Goal: Check status: Check status

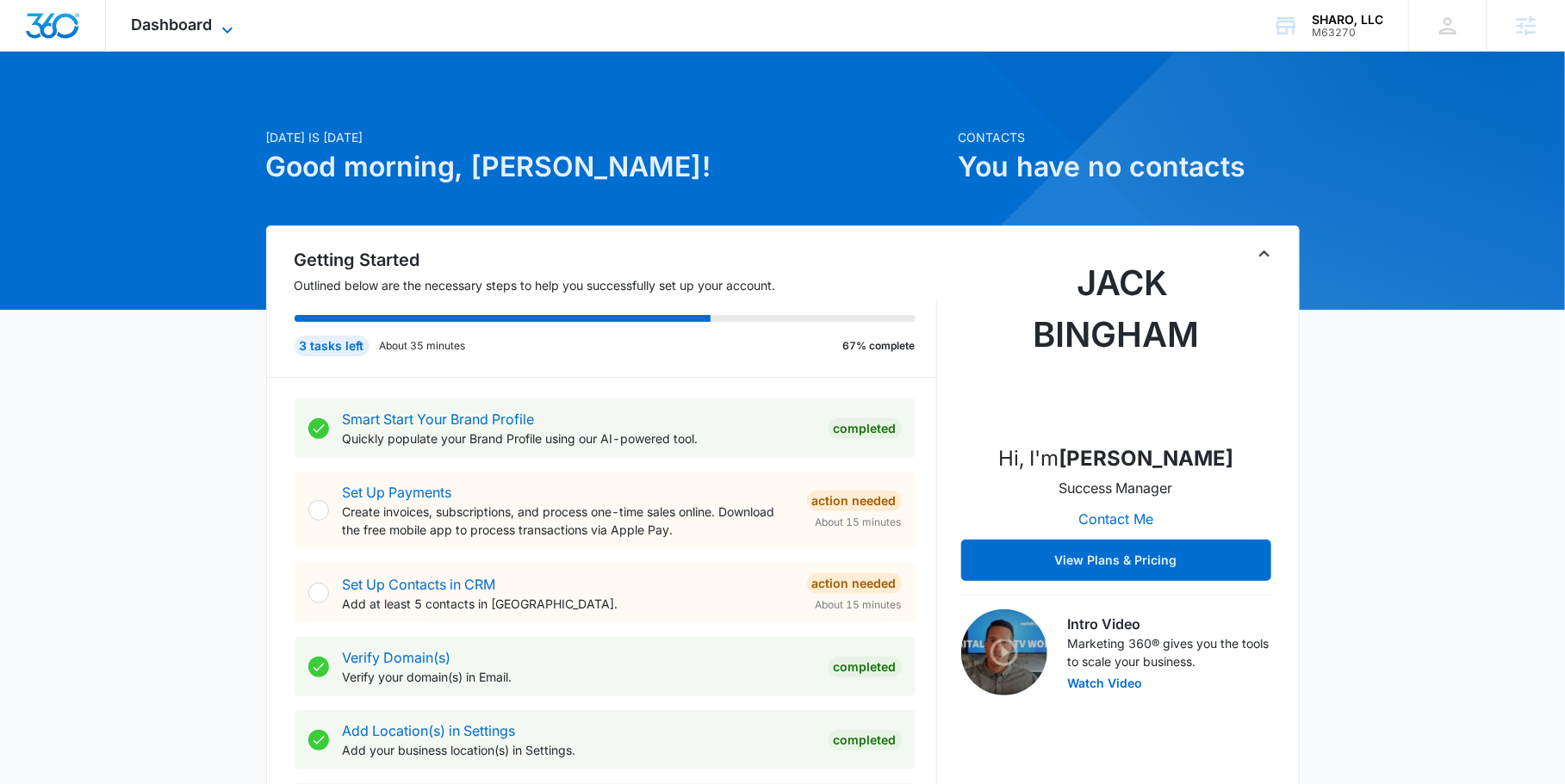
click at [221, 25] on icon at bounding box center [228, 31] width 21 height 21
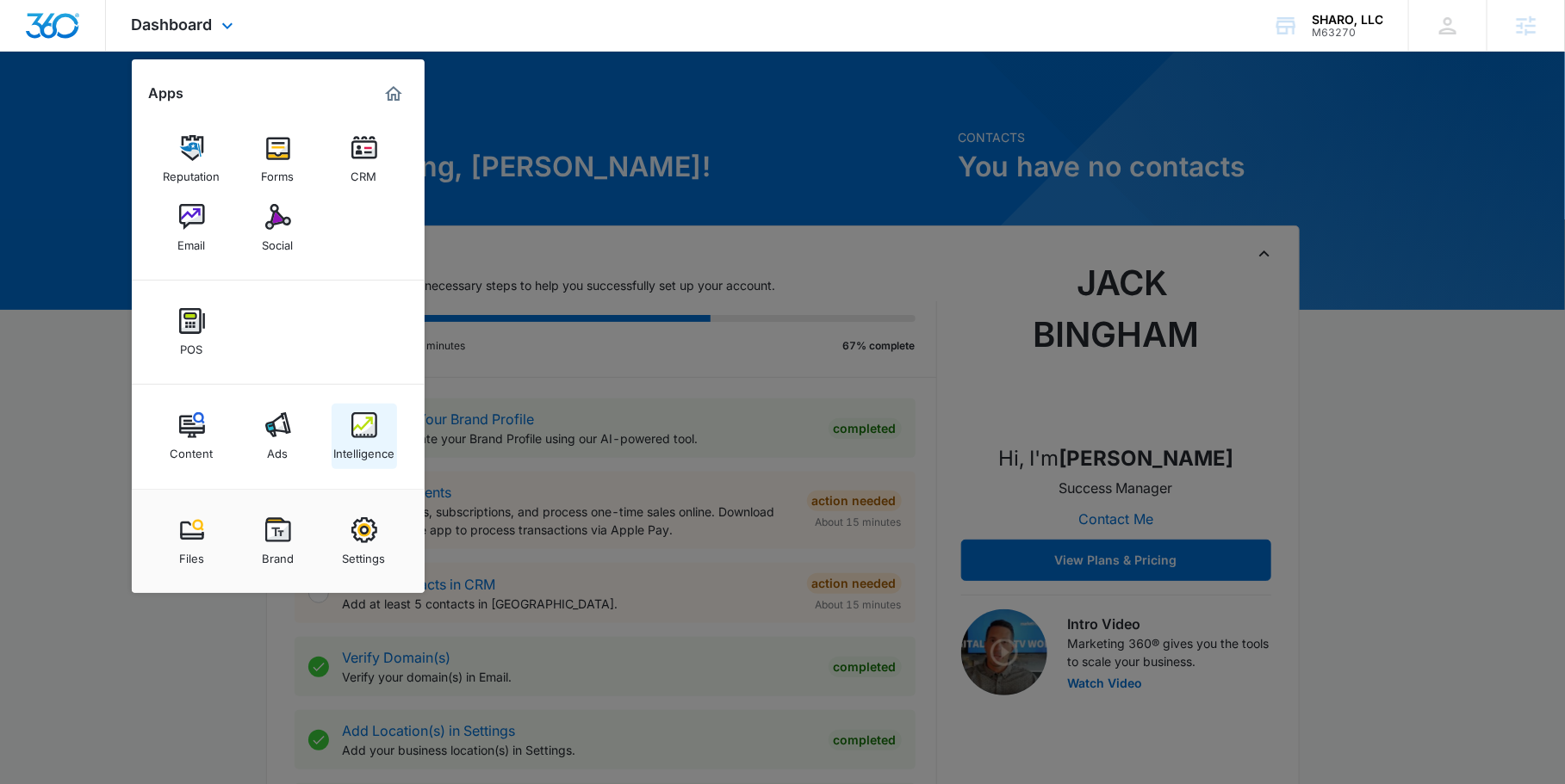
click at [352, 429] on img at bounding box center [364, 425] width 25 height 25
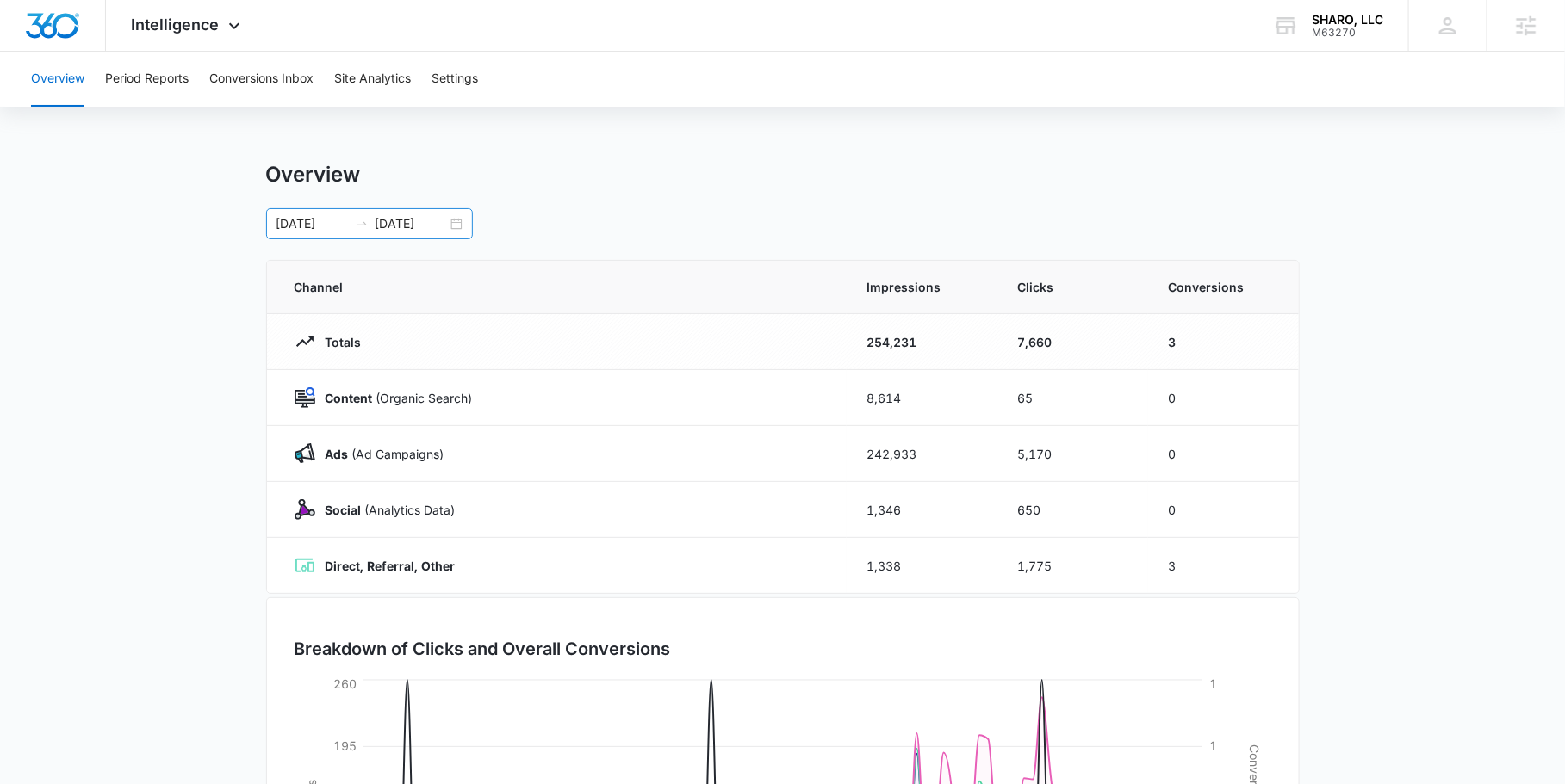
click at [468, 219] on div "[DATE] [DATE]" at bounding box center [369, 223] width 207 height 31
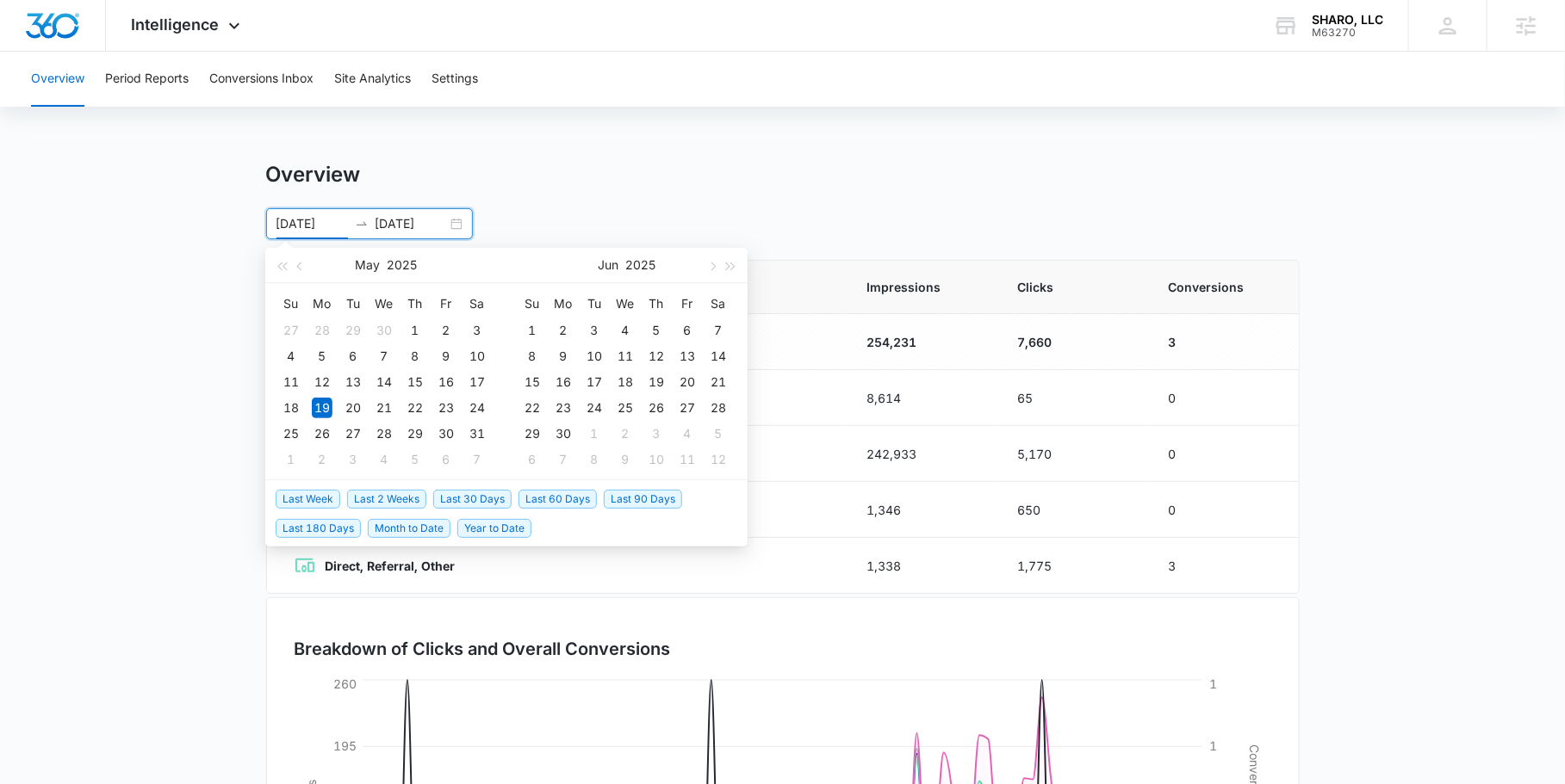
click at [478, 492] on span "Last 30 Days" at bounding box center [472, 499] width 78 height 19
type input "[DATE]"
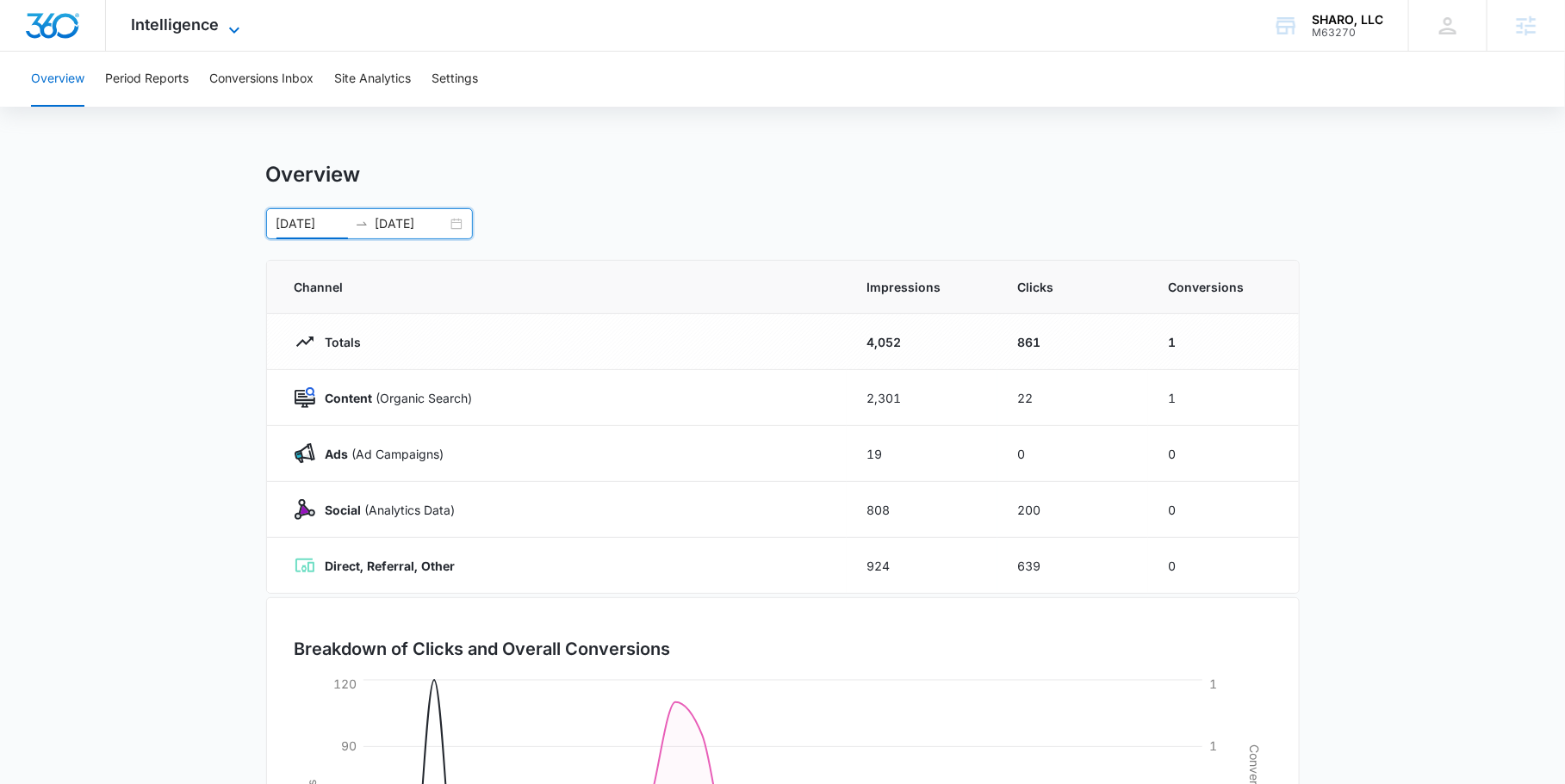
click at [233, 30] on icon at bounding box center [235, 29] width 11 height 6
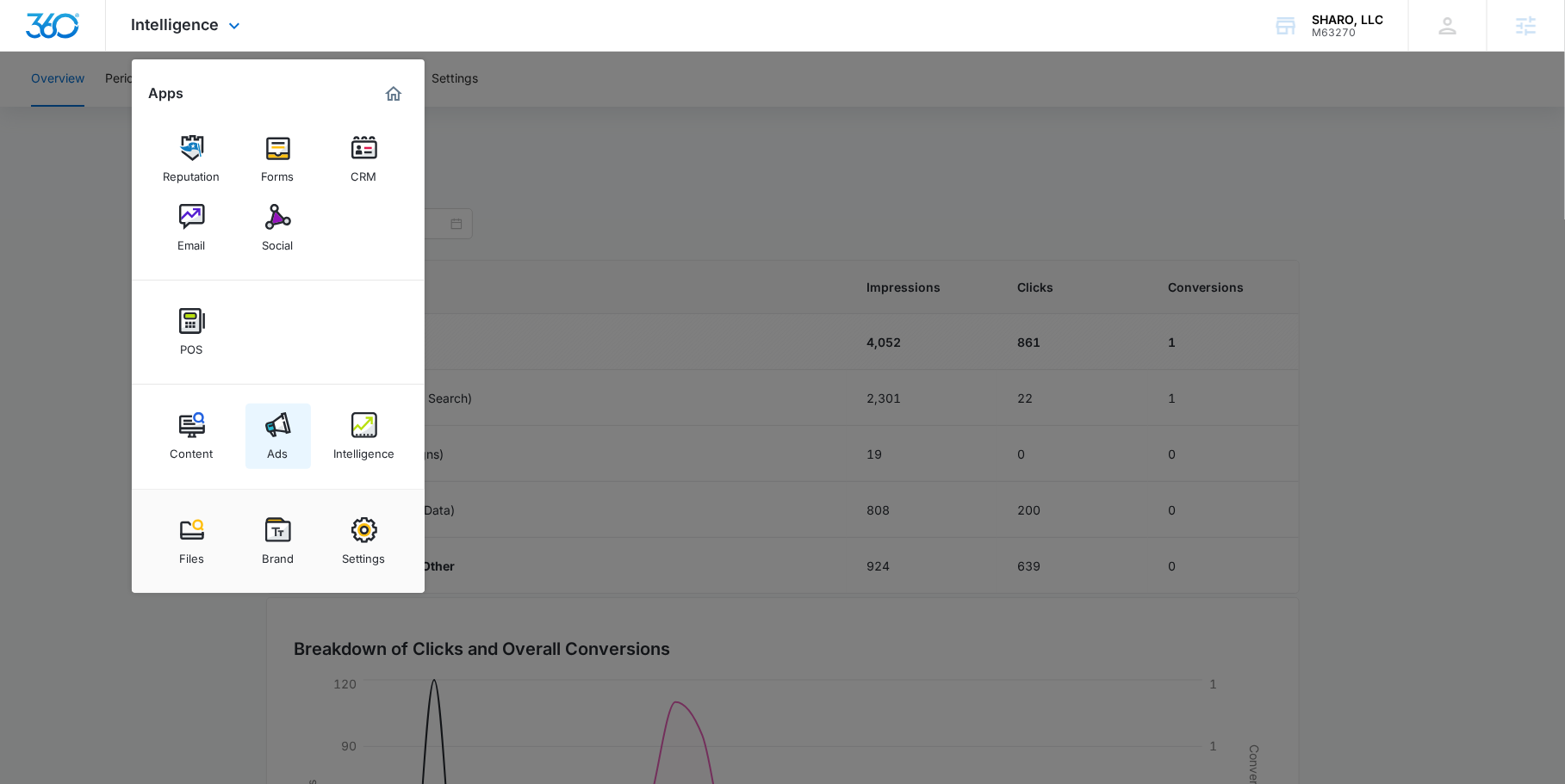
click at [277, 431] on img at bounding box center [278, 425] width 25 height 25
